Goal: Task Accomplishment & Management: Manage account settings

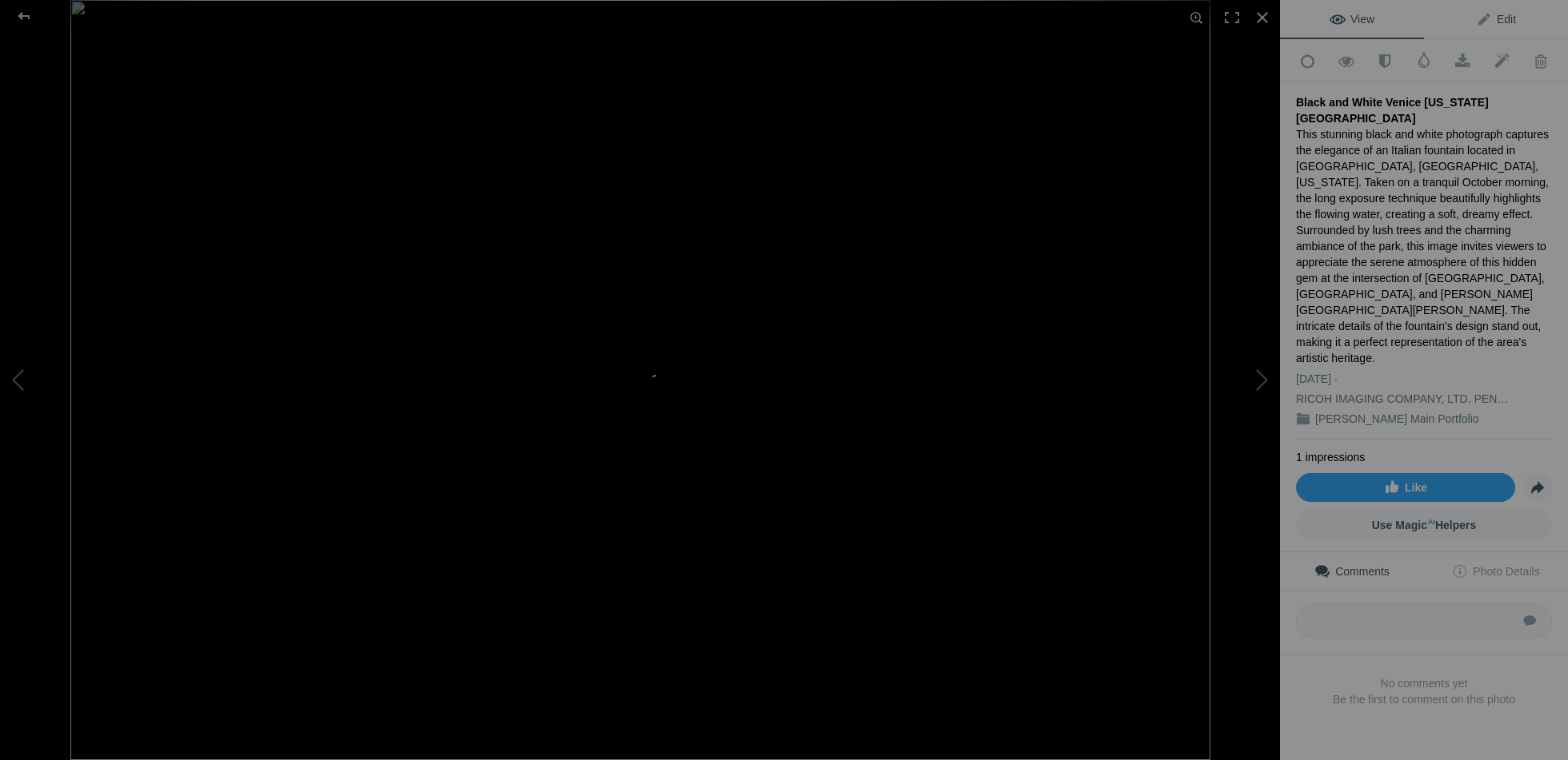
click at [1482, 8] on link "Edit" at bounding box center [1495, 19] width 144 height 38
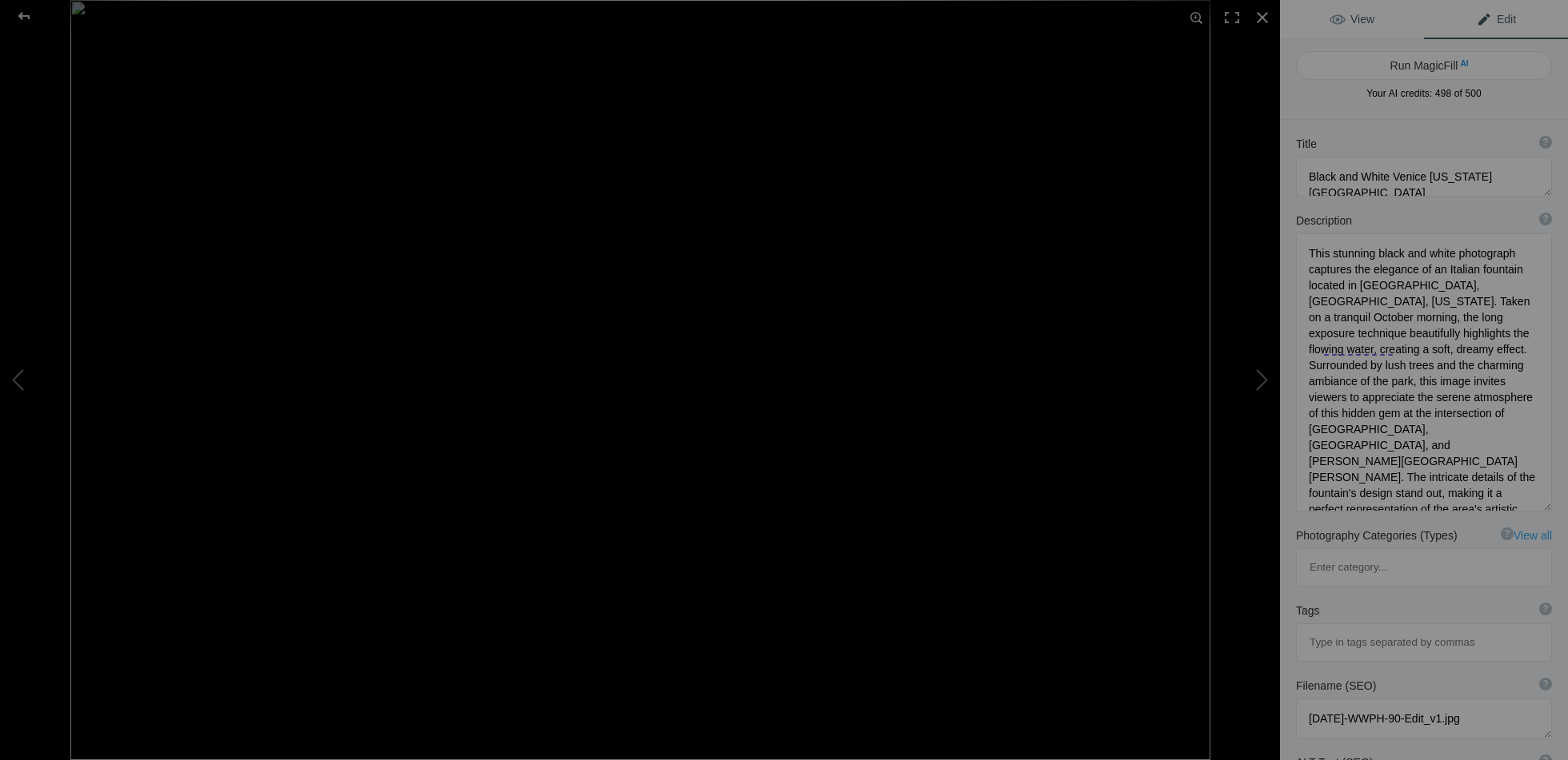
click at [1363, 21] on span "View" at bounding box center [1352, 19] width 45 height 13
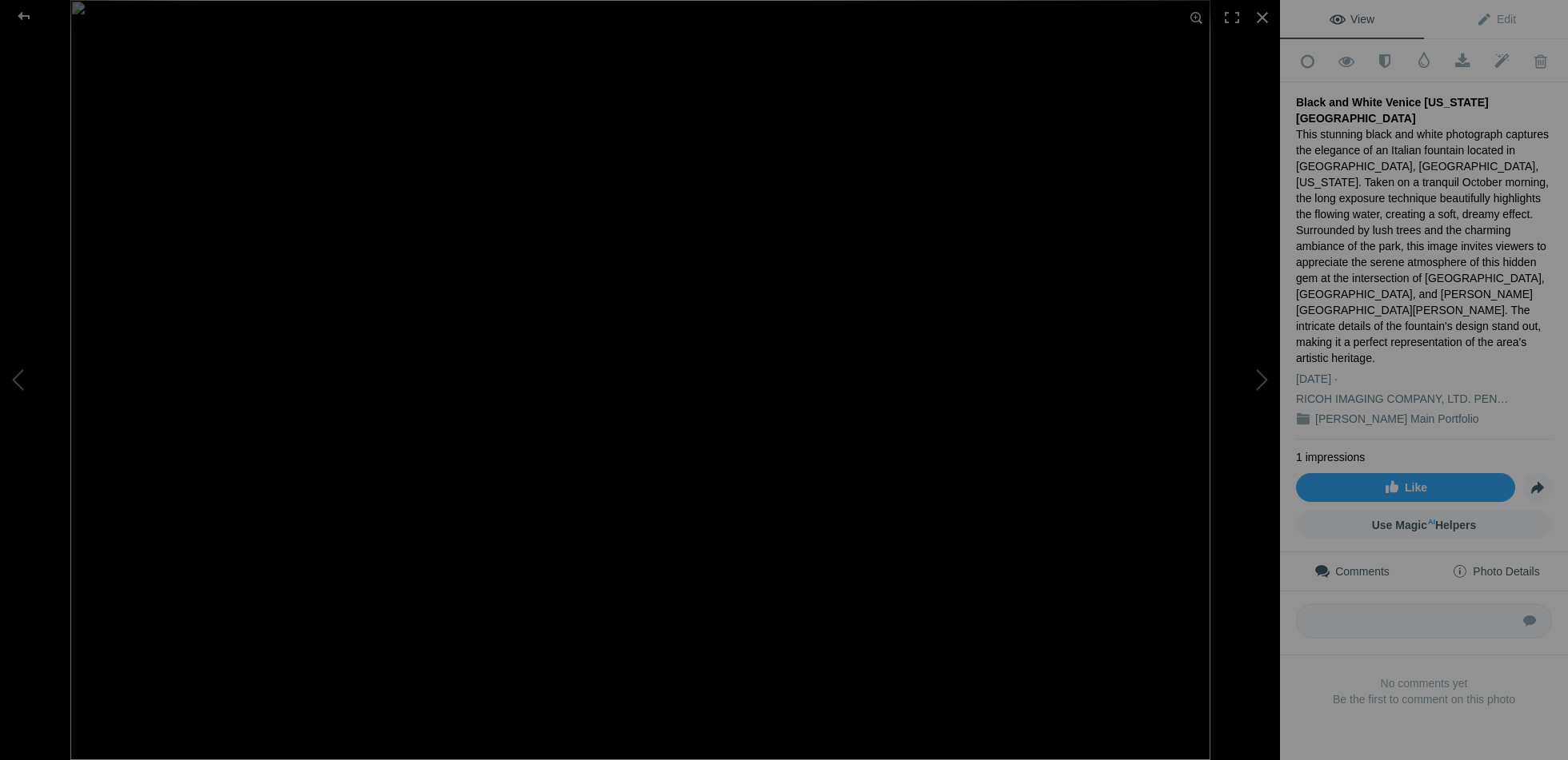
click at [1494, 565] on span "Photo Details" at bounding box center [1496, 572] width 87 height 13
click at [1488, 19] on span "Edit" at bounding box center [1496, 19] width 40 height 13
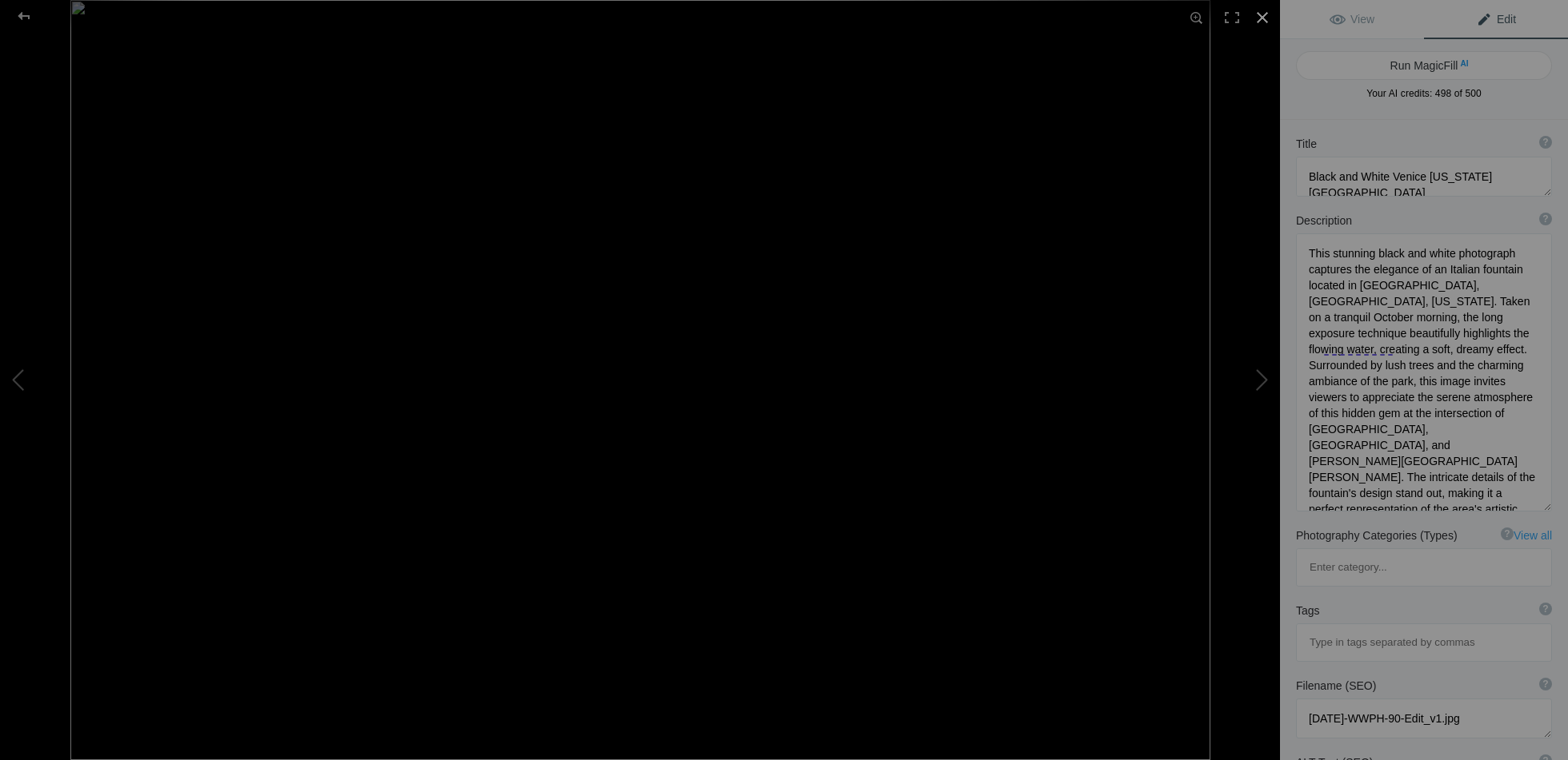
click at [1256, 18] on div at bounding box center [1262, 18] width 35 height 35
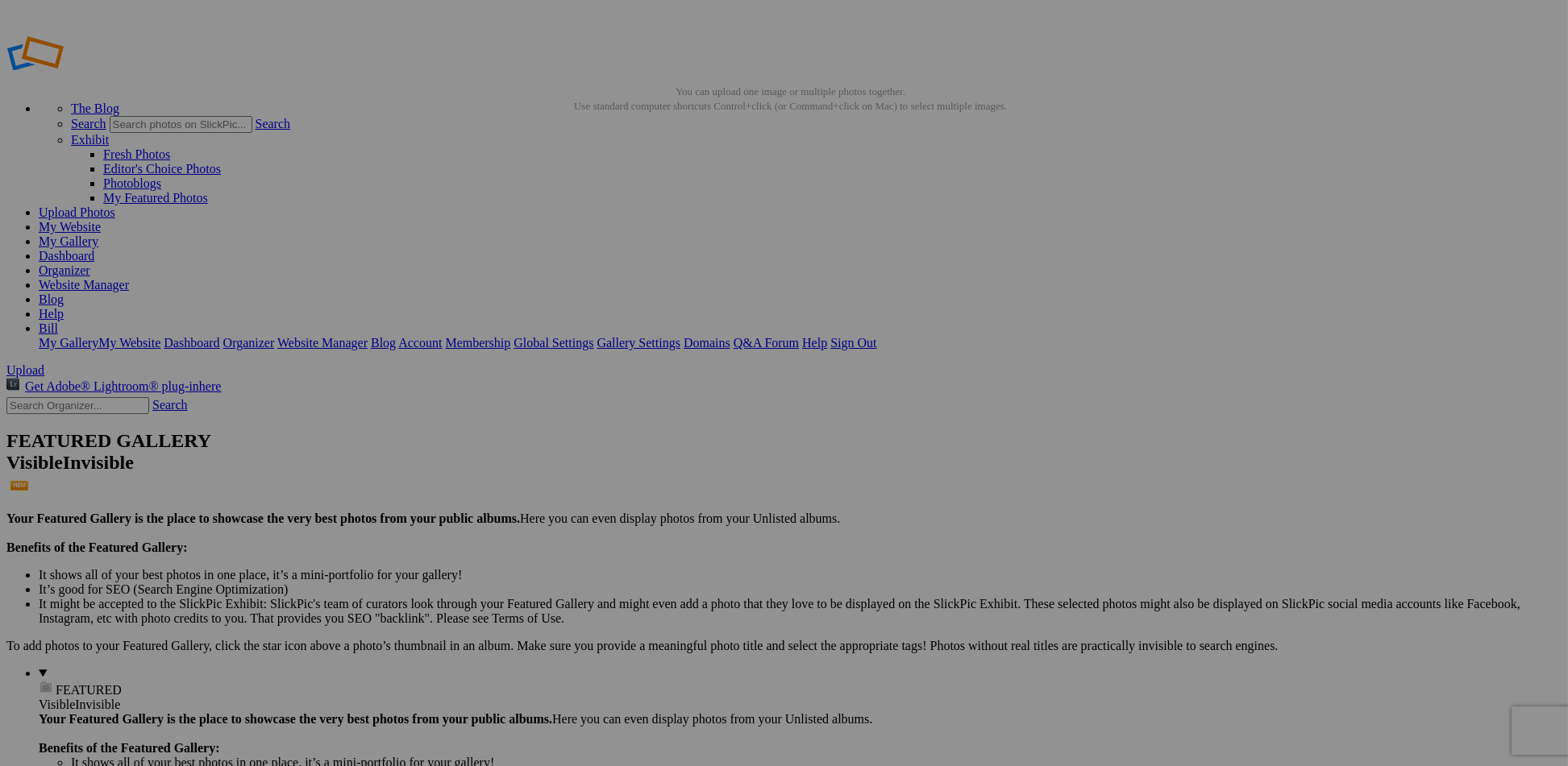
click at [98, 234] on link "My Gallery" at bounding box center [68, 241] width 60 height 14
